Goal: Task Accomplishment & Management: Manage account settings

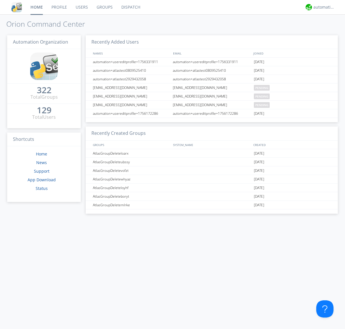
click at [104, 7] on link "Groups" at bounding box center [104, 7] width 25 height 14
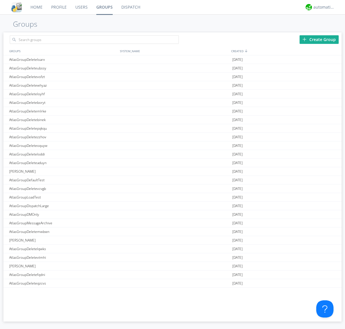
click at [319, 39] on div "Create Group" at bounding box center [318, 39] width 39 height 9
click at [104, 7] on link "Groups" at bounding box center [104, 7] width 25 height 14
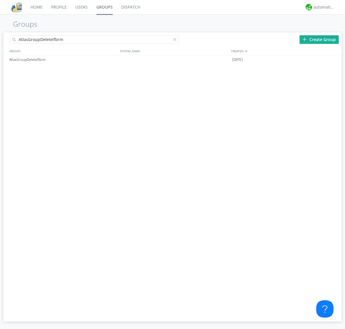
type input "AtlasGroupDeletelfbrm"
click at [176, 40] on div at bounding box center [176, 41] width 6 height 6
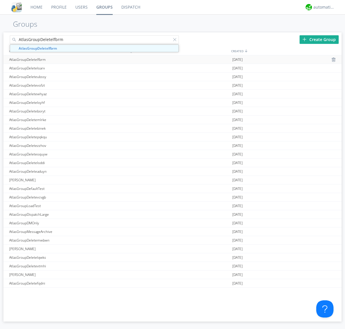
type input "AtlasGroupDeletelfbrm"
click at [63, 59] on div "AtlasGroupDeletelfbrm" at bounding box center [63, 59] width 111 height 8
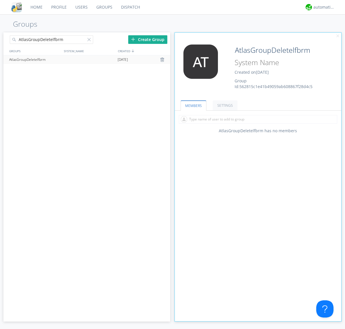
click at [258, 69] on div "AtlasGroupDeletelfbrm Created on [DATE] Group Id: 562815c1e41b49059ab608867f28d…" at bounding box center [271, 67] width 83 height 45
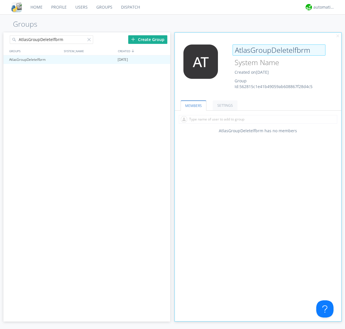
click at [279, 50] on input "AtlasGroupDeletelfbrm" at bounding box center [278, 50] width 93 height 11
type input "[PERSON_NAME]"
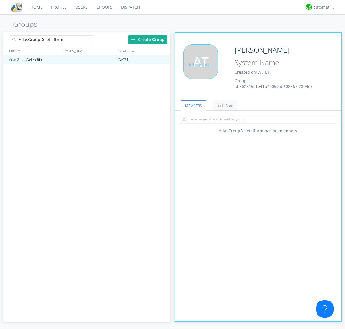
click at [202, 69] on div "Edit Avatar" at bounding box center [200, 62] width 34 height 34
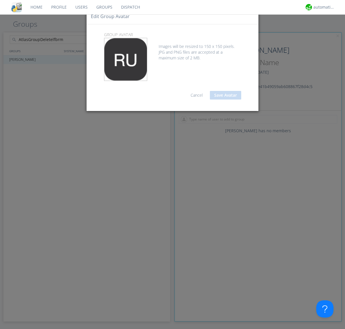
type input "C:\fakepath\selenium.png"
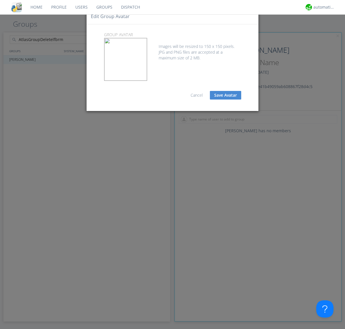
click at [225, 95] on button "Save Avatar" at bounding box center [225, 95] width 31 height 9
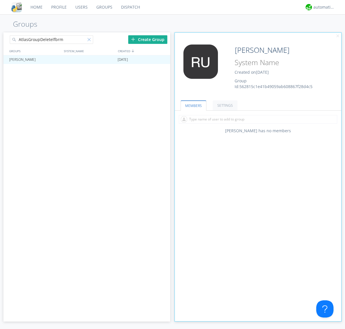
click at [90, 40] on div at bounding box center [90, 41] width 6 height 6
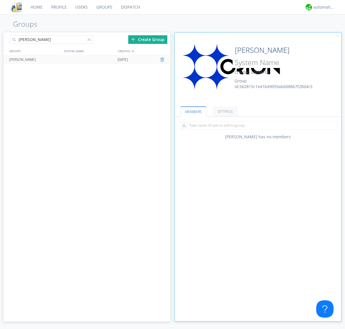
type input "[PERSON_NAME]"
click at [163, 60] on div at bounding box center [163, 59] width 6 height 5
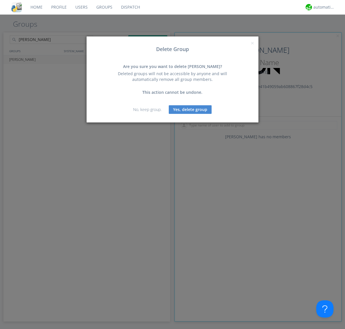
click at [190, 109] on button "Yes, delete group" at bounding box center [190, 109] width 43 height 9
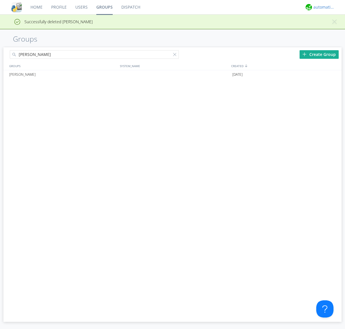
click at [322, 7] on div "automation+atlas" at bounding box center [324, 7] width 22 height 6
click at [327, 30] on div "Log Out" at bounding box center [327, 30] width 30 height 10
